Goal: Task Accomplishment & Management: Manage account settings

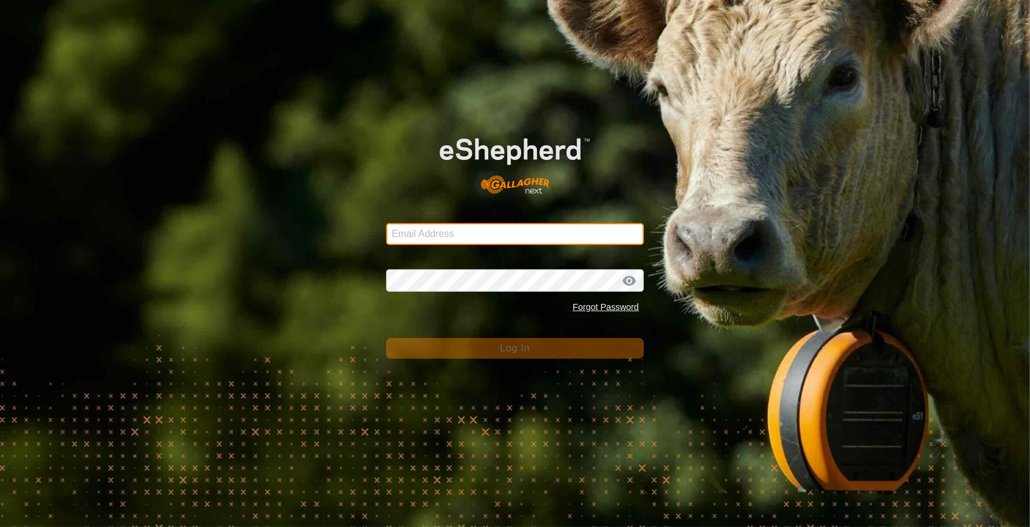
type input "lisa.watson@lisburnfarms.co.nz"
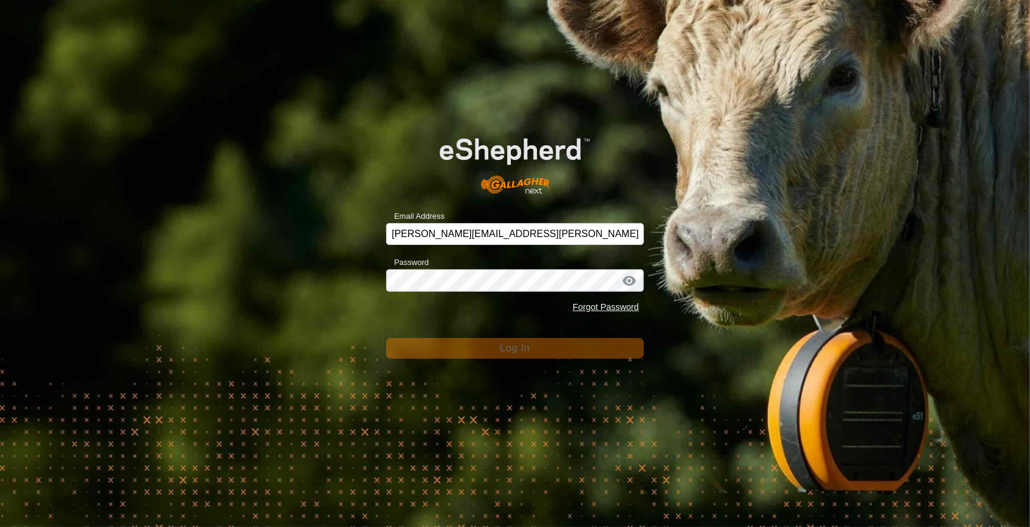
click at [307, 309] on div "Email Address lisa.watson@lisburnfarms.co.nz Password Forgot Password Log In" at bounding box center [515, 263] width 1030 height 527
click at [326, 317] on div "Email Address lisa.watson@lisburnfarms.co.nz Password Forgot Password Log In" at bounding box center [515, 263] width 1030 height 527
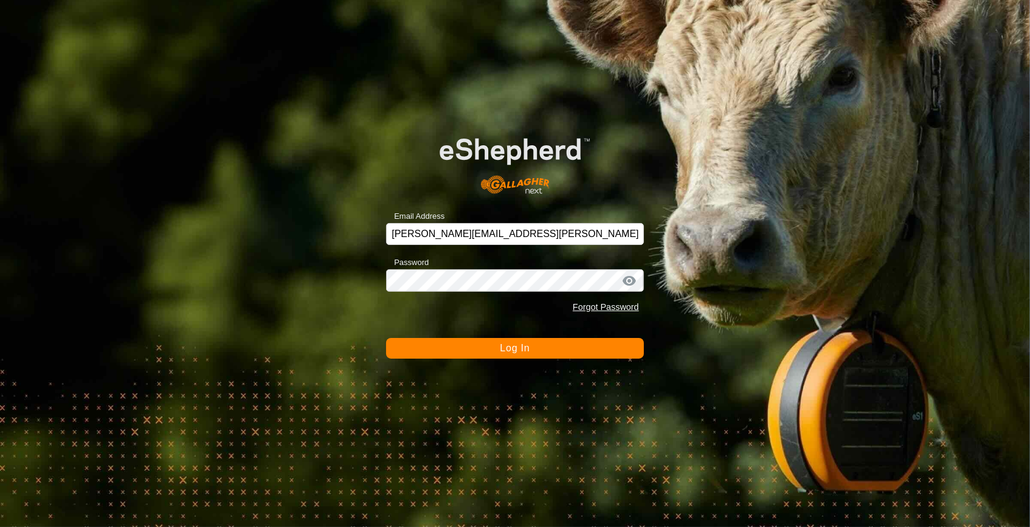
click at [491, 345] on button "Log In" at bounding box center [515, 348] width 258 height 21
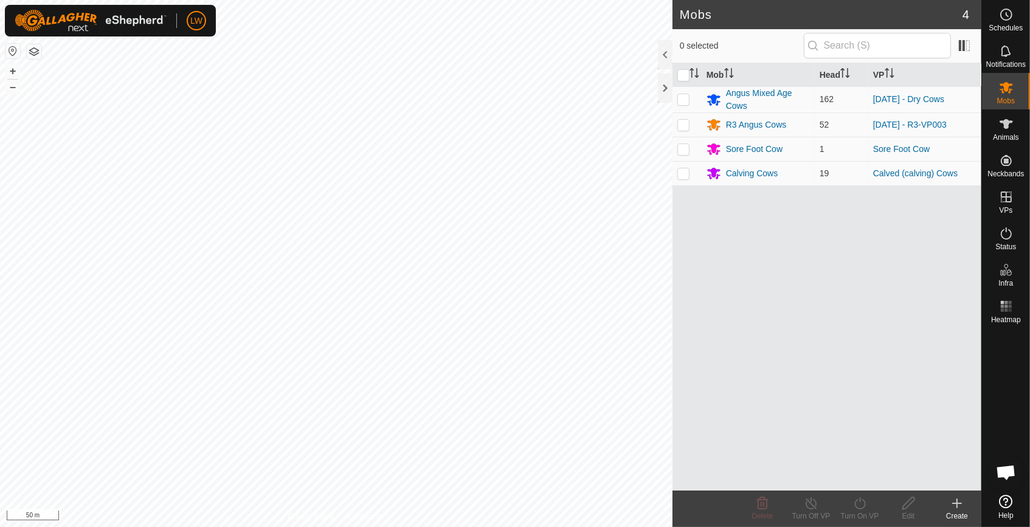
click at [492, 527] on html "LW Schedules Notifications Mobs Animals Neckbands VPs Status Infra Heatmap Help…" at bounding box center [515, 263] width 1030 height 527
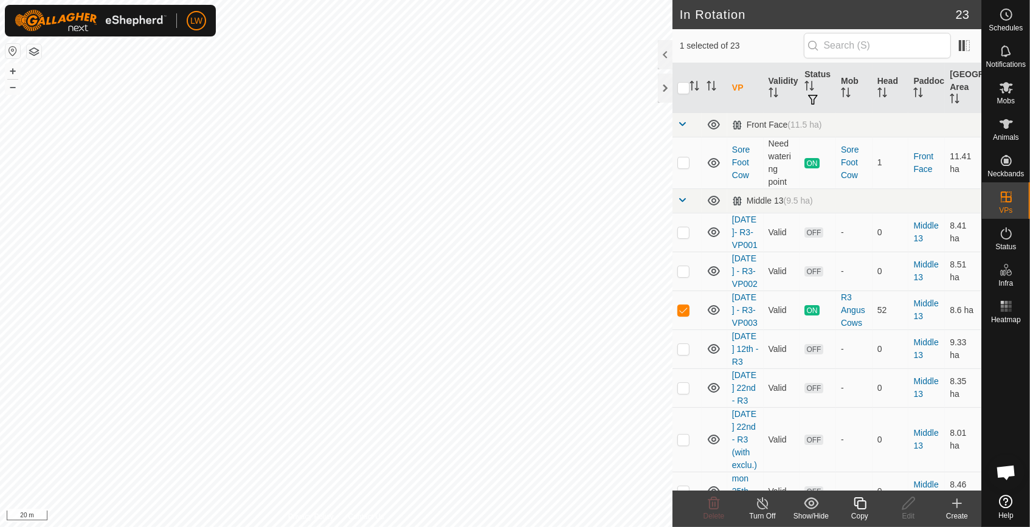
click at [466, 527] on html "LW Schedules Notifications Mobs Animals Neckbands VPs Status Infra Heatmap Help…" at bounding box center [515, 263] width 1030 height 527
click at [519, 527] on html "LW Schedules Notifications Mobs Animals Neckbands VPs Status Infra Heatmap Help…" at bounding box center [515, 263] width 1030 height 527
click at [487, 527] on html "LW Schedules Notifications Mobs Animals Neckbands VPs Status Infra Heatmap Help…" at bounding box center [515, 263] width 1030 height 527
